Goal: Book appointment/travel/reservation

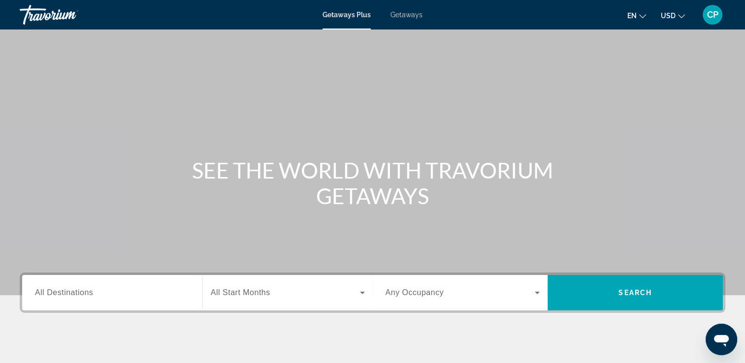
click at [400, 17] on span "Getaways" at bounding box center [406, 15] width 32 height 8
click at [107, 298] on input "Destination All Destinations" at bounding box center [112, 293] width 155 height 12
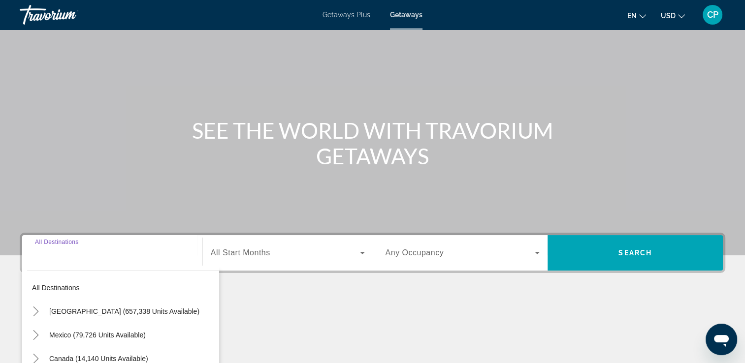
scroll to position [168, 0]
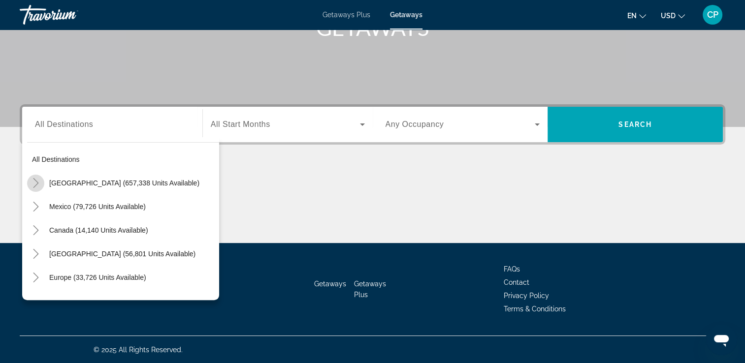
click at [36, 184] on icon "Toggle United States (657,338 units available)" at bounding box center [36, 183] width 10 height 10
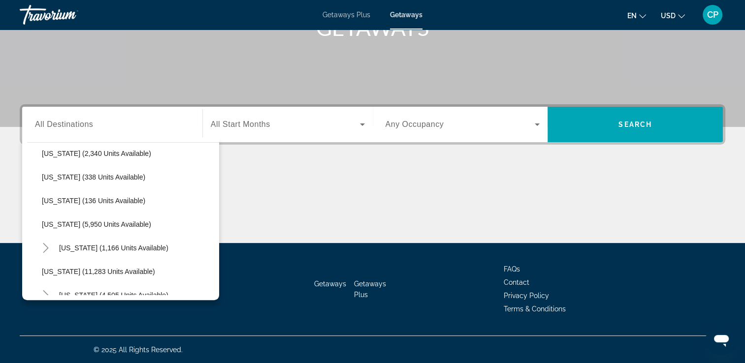
scroll to position [371, 0]
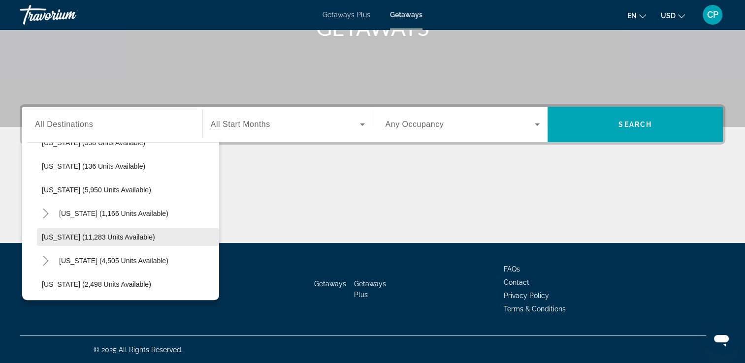
click at [111, 237] on span "Maryland (11,283 units available)" at bounding box center [98, 237] width 113 height 8
type input "**********"
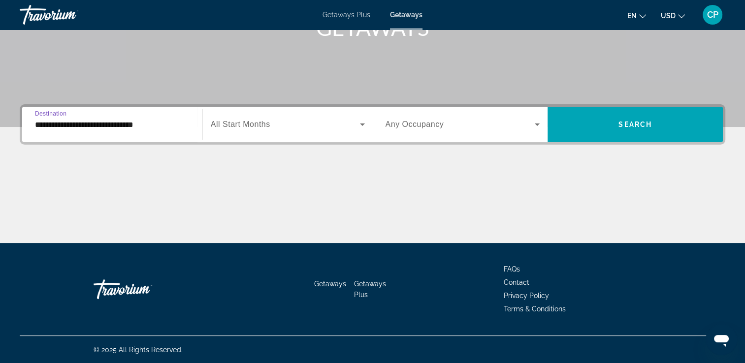
click at [358, 129] on icon "Search widget" at bounding box center [362, 125] width 12 height 12
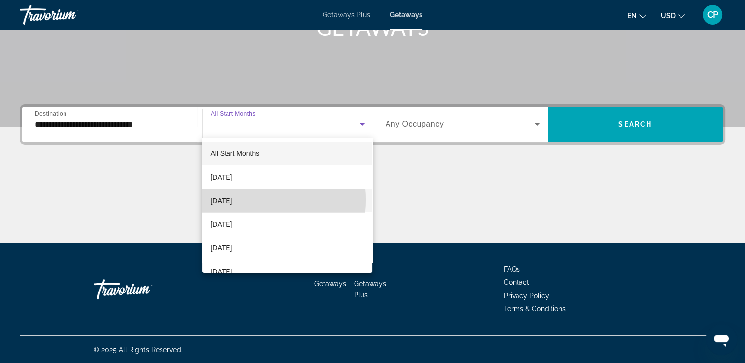
click at [232, 200] on span "October 2025" at bounding box center [221, 201] width 22 height 12
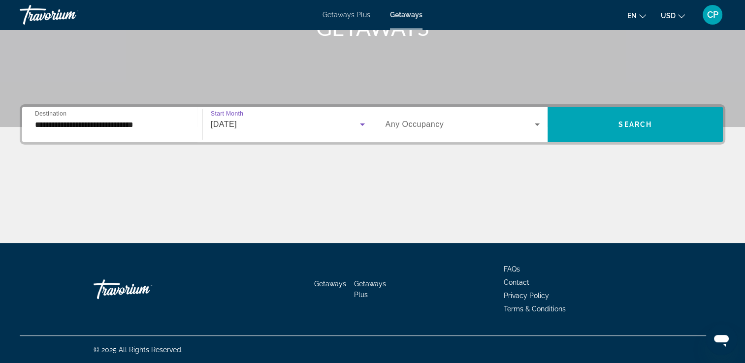
click at [536, 120] on icon "Search widget" at bounding box center [537, 125] width 12 height 12
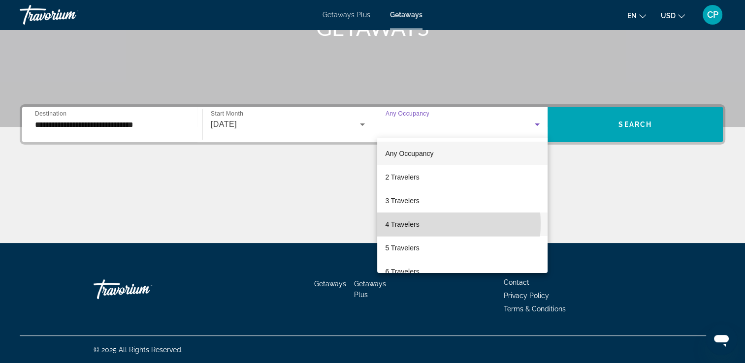
click at [413, 224] on span "4 Travelers" at bounding box center [402, 225] width 34 height 12
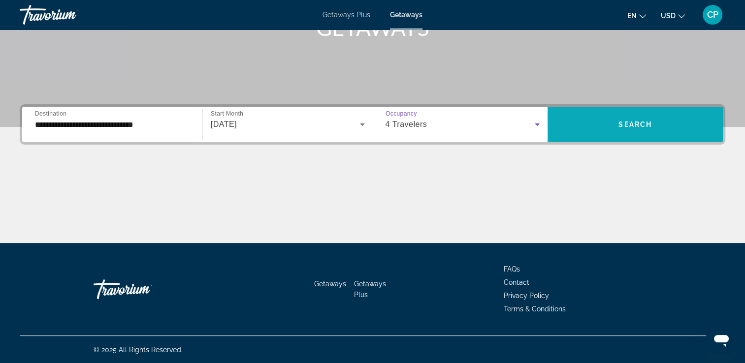
click at [601, 124] on span "Search widget" at bounding box center [634, 125] width 175 height 24
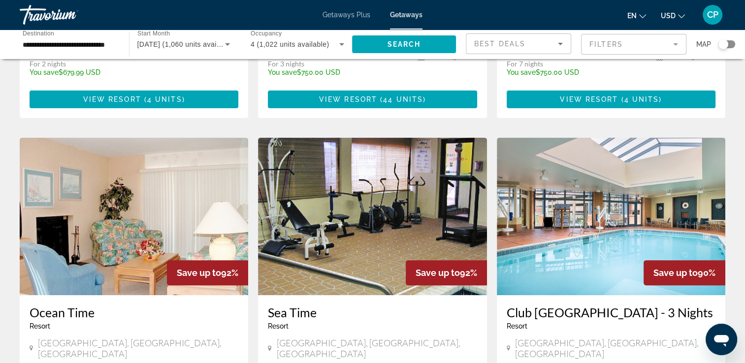
scroll to position [335, 0]
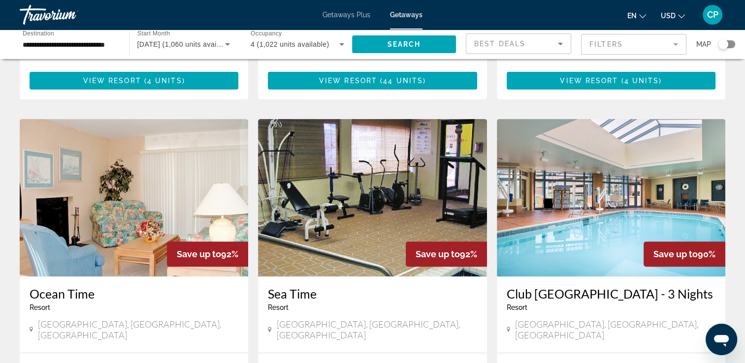
click at [657, 173] on img "Main content" at bounding box center [611, 197] width 228 height 157
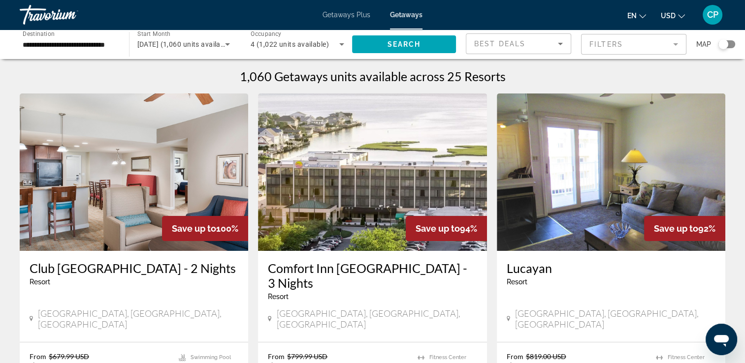
drag, startPoint x: 142, startPoint y: 225, endPoint x: 66, endPoint y: 237, distance: 76.6
click at [66, 237] on img "Main content" at bounding box center [134, 172] width 228 height 157
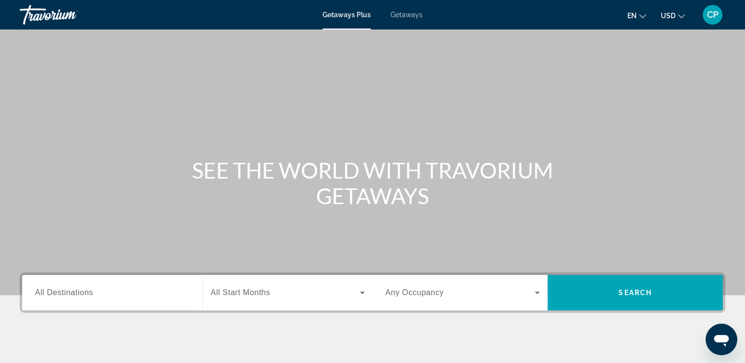
click at [120, 299] on div "Search widget" at bounding box center [112, 293] width 155 height 28
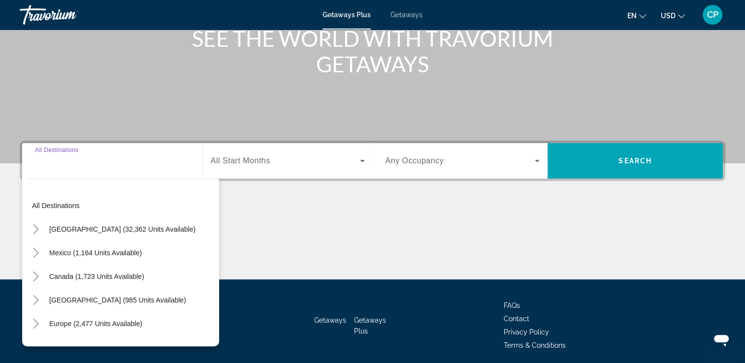
scroll to position [168, 0]
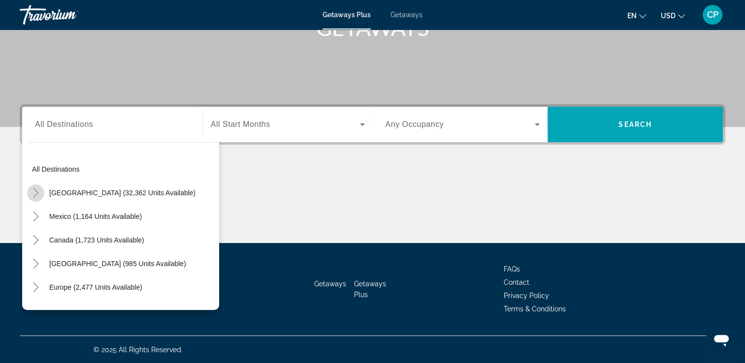
click at [38, 193] on icon "Toggle United States (32,362 units available)" at bounding box center [36, 193] width 10 height 10
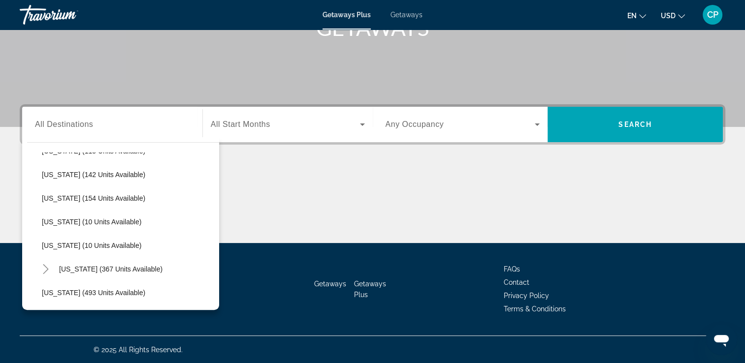
scroll to position [289, 0]
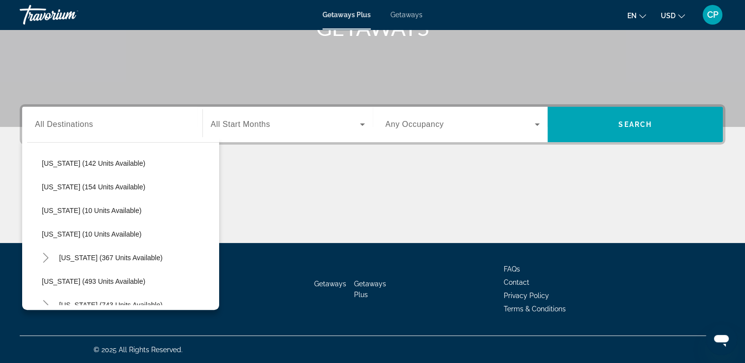
click at [400, 19] on link "Getaways" at bounding box center [406, 15] width 32 height 8
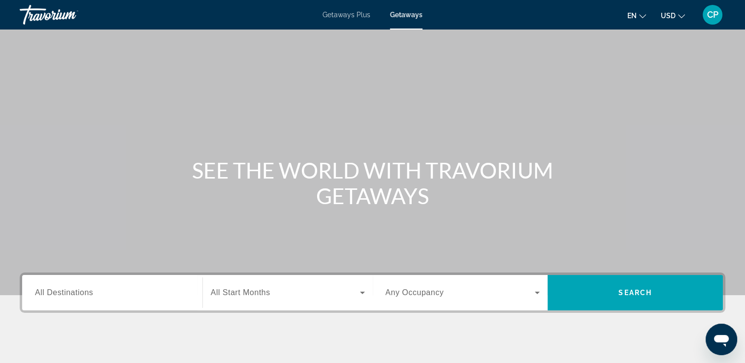
click at [347, 13] on span "Getaways Plus" at bounding box center [346, 15] width 48 height 8
click at [86, 294] on span "All Destinations" at bounding box center [64, 292] width 58 height 8
click at [86, 294] on input "Destination All Destinations" at bounding box center [112, 293] width 155 height 12
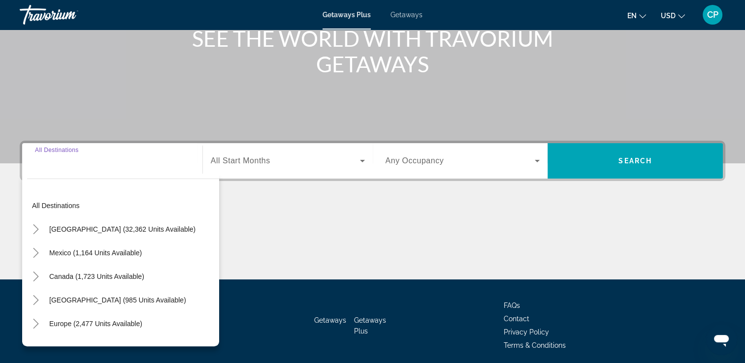
scroll to position [168, 0]
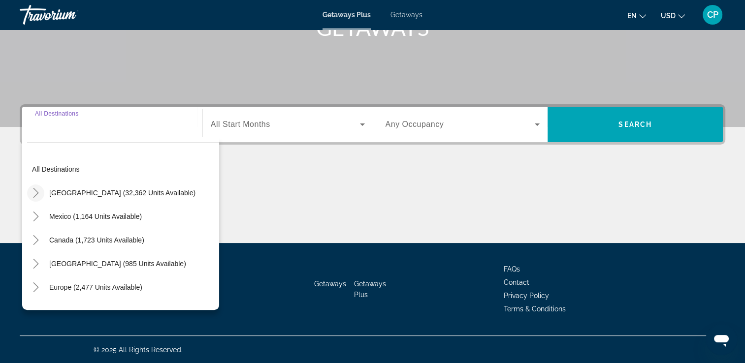
click at [36, 193] on icon "Toggle United States (32,362 units available)" at bounding box center [35, 193] width 5 height 10
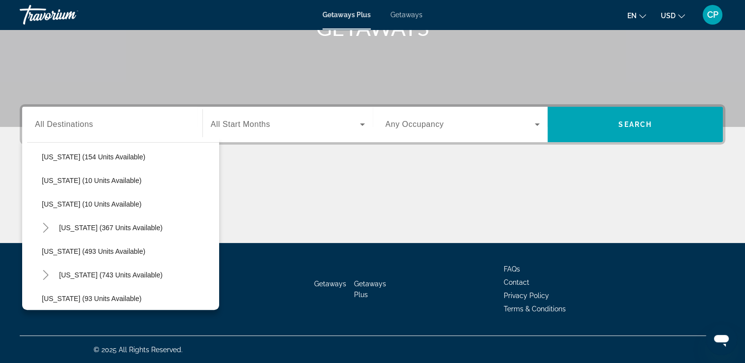
scroll to position [331, 0]
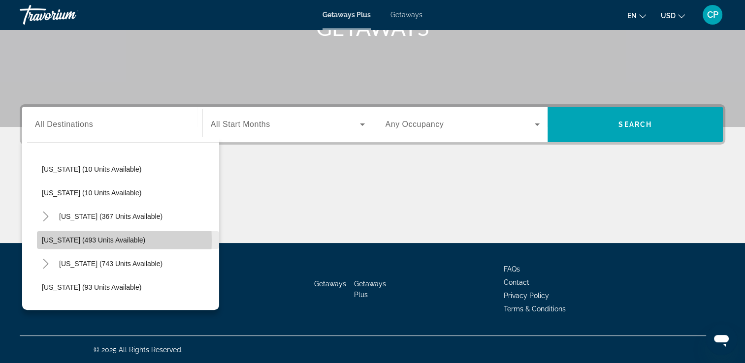
click at [65, 240] on span "Maryland (493 units available)" at bounding box center [93, 240] width 103 height 8
type input "**********"
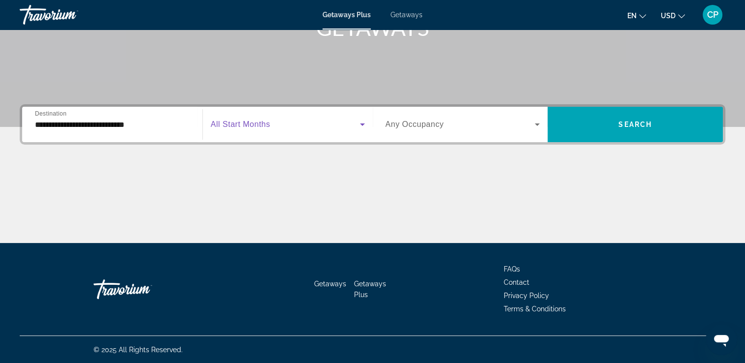
click at [357, 124] on icon "Search widget" at bounding box center [362, 125] width 12 height 12
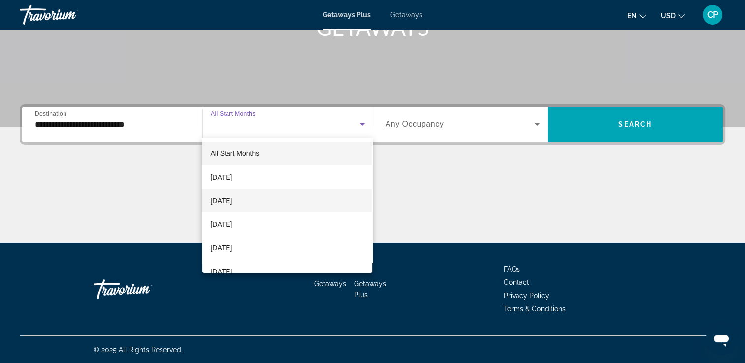
drag, startPoint x: 238, startPoint y: 205, endPoint x: 220, endPoint y: 202, distance: 17.5
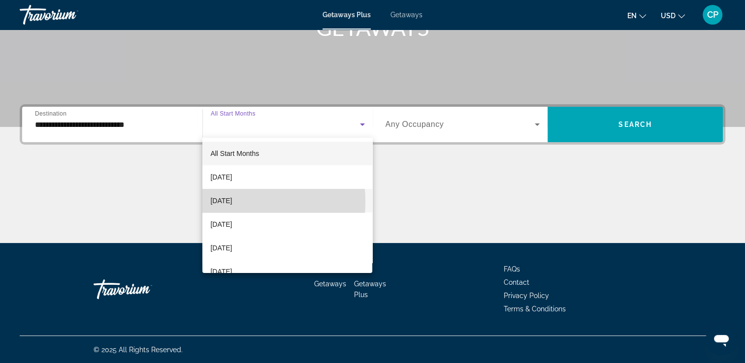
drag, startPoint x: 220, startPoint y: 202, endPoint x: 212, endPoint y: 202, distance: 8.9
click at [212, 202] on span "October 2025" at bounding box center [221, 201] width 22 height 12
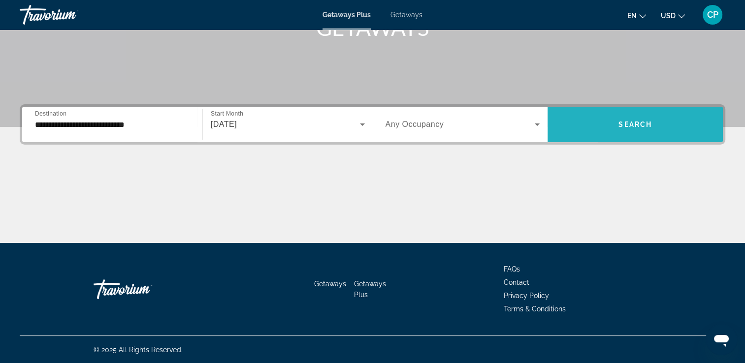
click at [598, 129] on span "Search widget" at bounding box center [634, 125] width 175 height 24
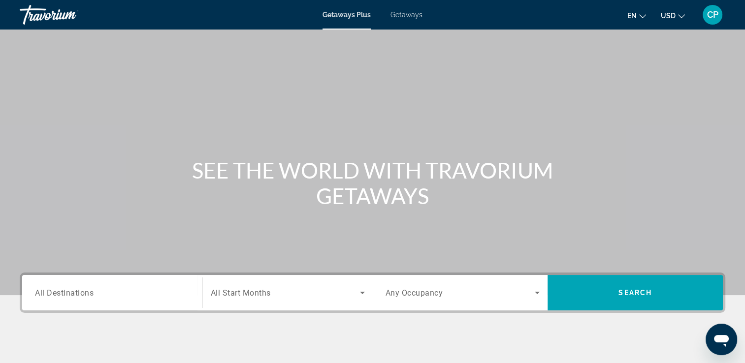
click at [404, 12] on span "Getaways" at bounding box center [406, 15] width 32 height 8
click at [128, 282] on div "Search widget" at bounding box center [112, 293] width 155 height 28
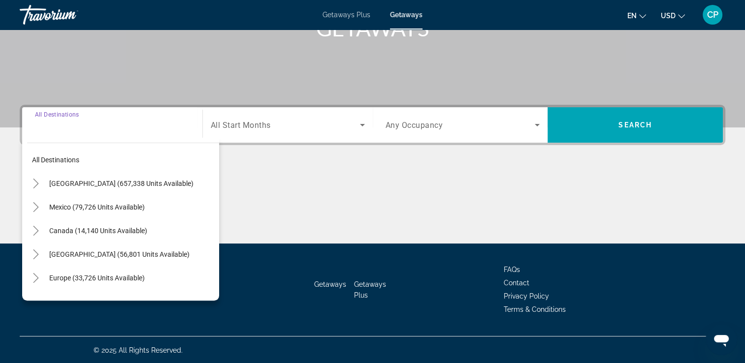
scroll to position [168, 0]
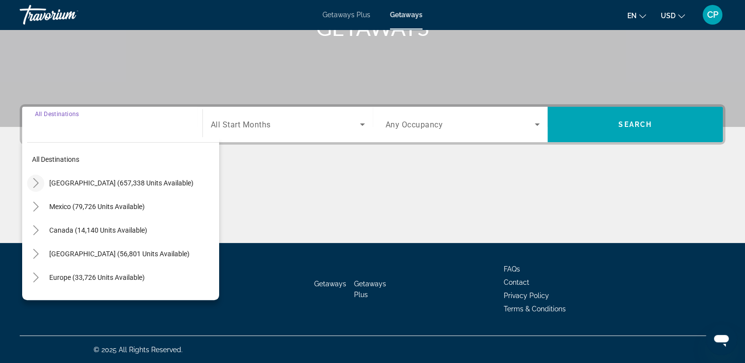
click at [39, 182] on icon "Toggle United States (657,338 units available)" at bounding box center [36, 183] width 10 height 10
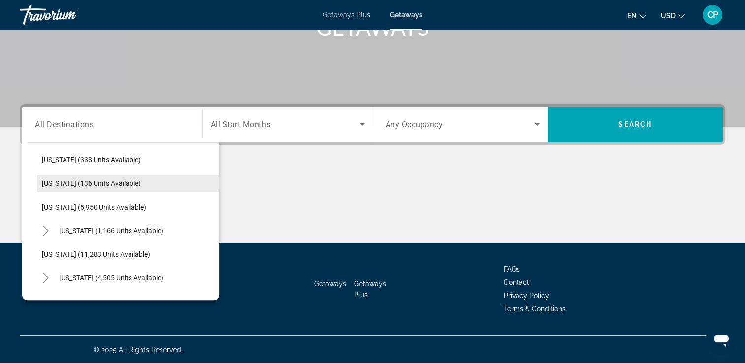
scroll to position [350, 0]
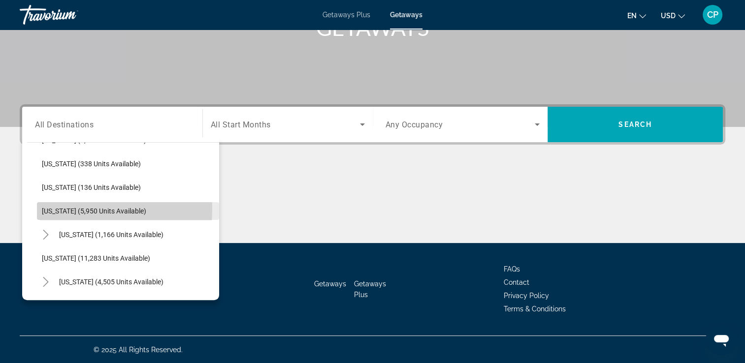
click at [63, 208] on span "Louisiana (5,950 units available)" at bounding box center [94, 211] width 104 height 8
type input "**********"
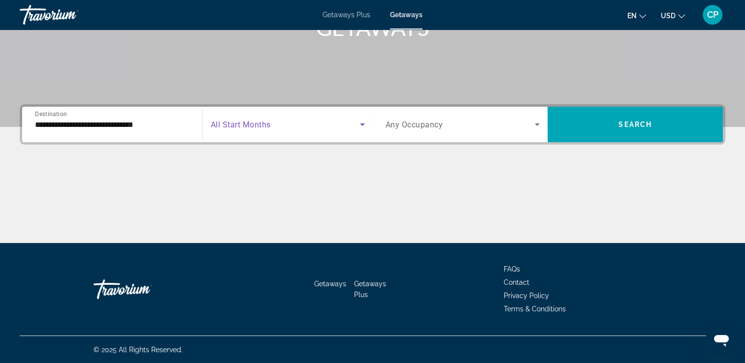
click at [354, 122] on span "Search widget" at bounding box center [285, 125] width 149 height 12
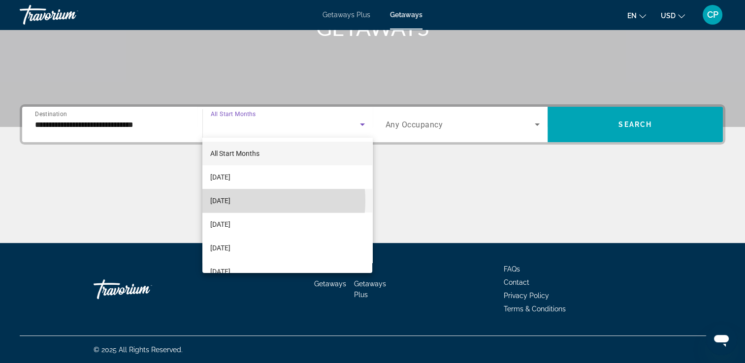
click at [230, 201] on span "October 2025" at bounding box center [220, 201] width 20 height 12
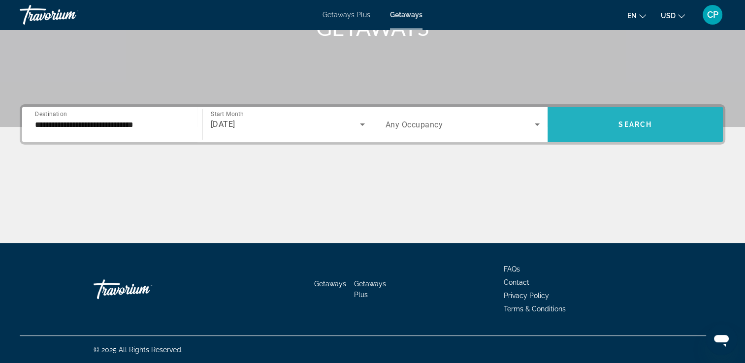
click at [604, 124] on span "Search widget" at bounding box center [634, 125] width 175 height 24
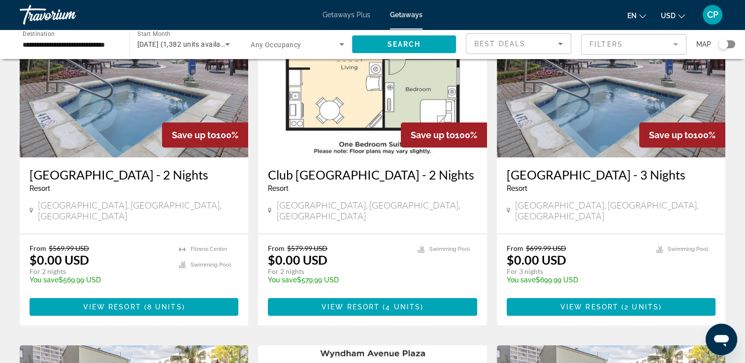
scroll to position [98, 0]
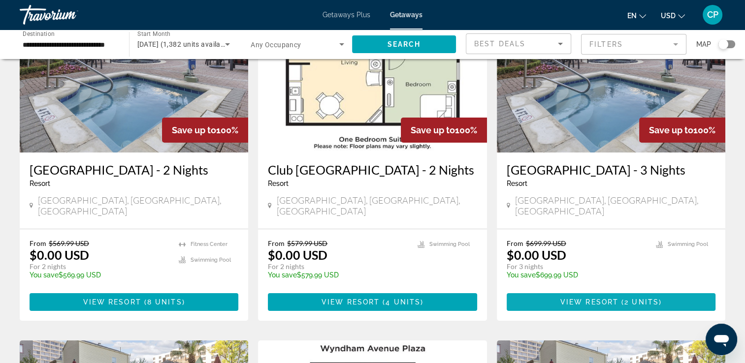
click at [639, 301] on span "Main content" at bounding box center [610, 302] width 209 height 24
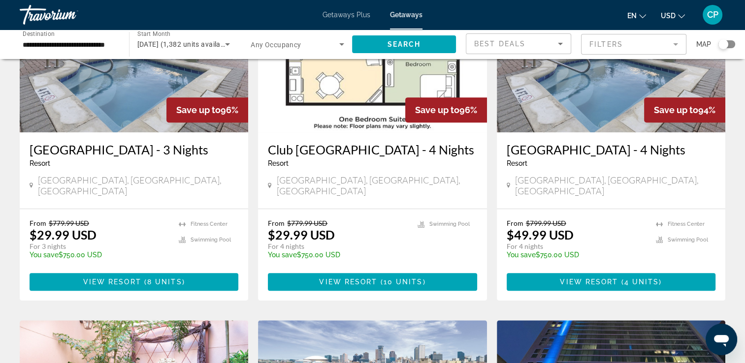
scroll to position [492, 0]
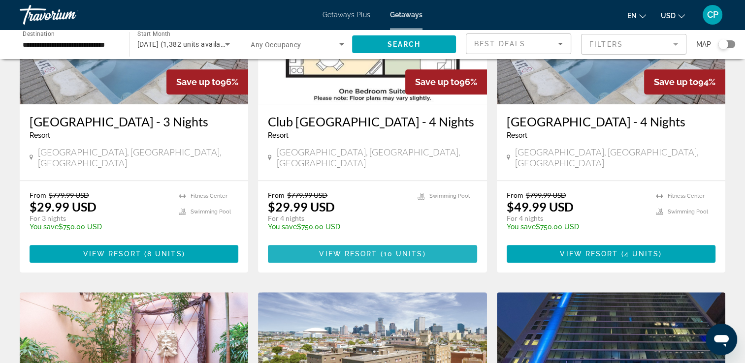
click at [382, 266] on span "Main content" at bounding box center [372, 254] width 209 height 24
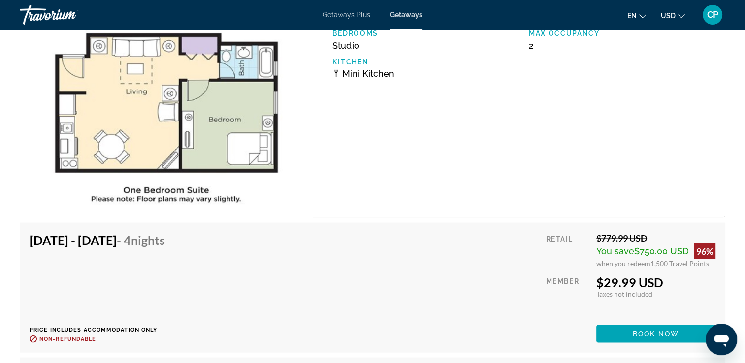
scroll to position [1988, 0]
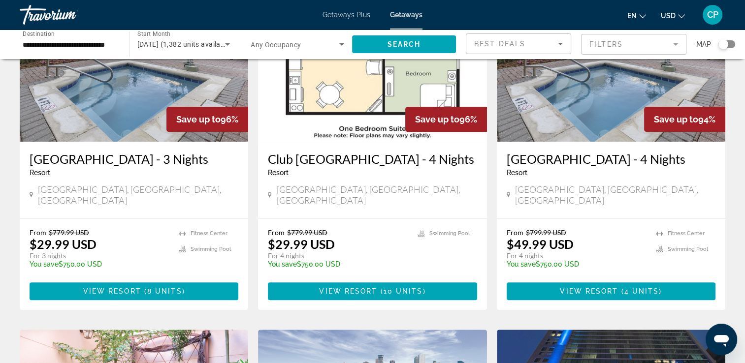
scroll to position [492, 0]
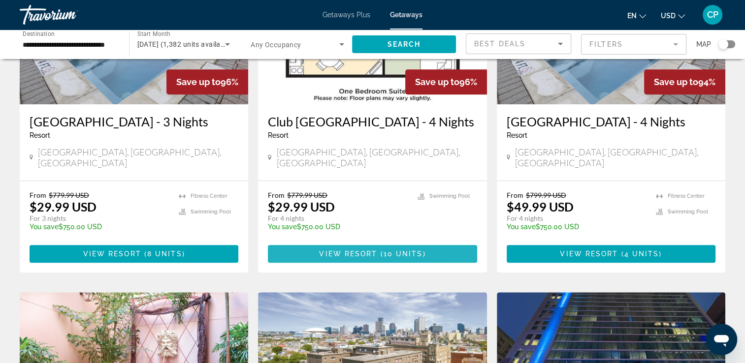
click at [338, 258] on span "View Resort" at bounding box center [348, 254] width 58 height 8
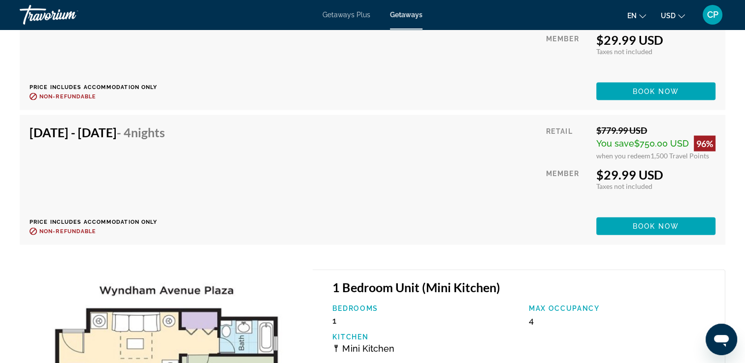
scroll to position [2224, 0]
